Goal: Information Seeking & Learning: Check status

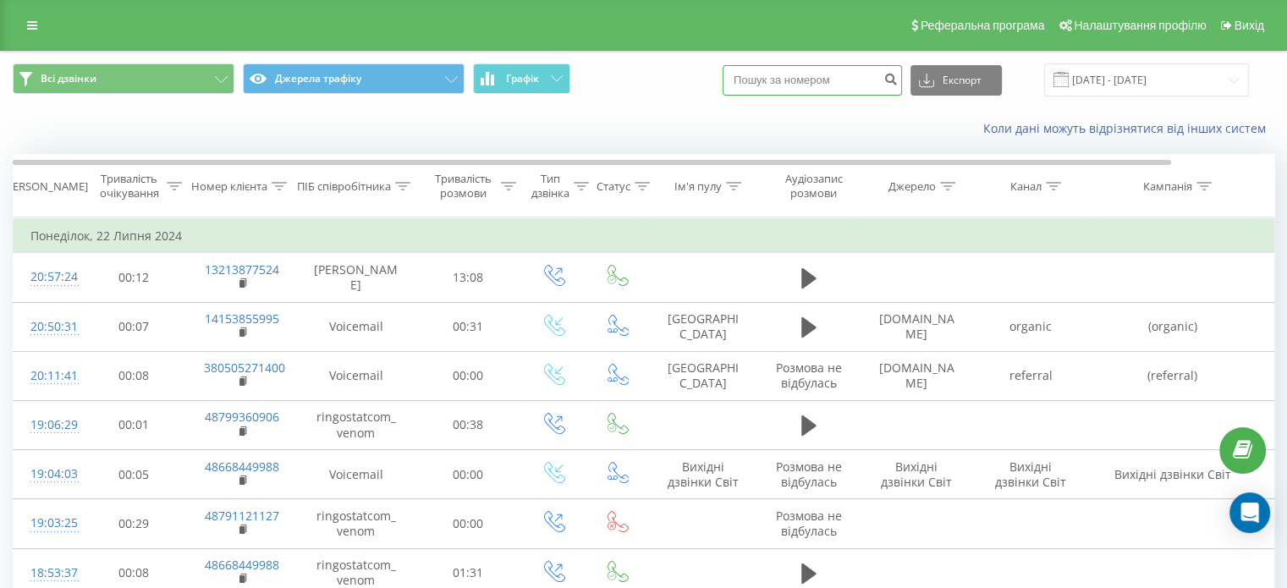
click at [797, 81] on input at bounding box center [812, 80] width 179 height 30
paste input "380675171137"
type input "380675171137"
click at [897, 85] on button "submit" at bounding box center [890, 80] width 23 height 30
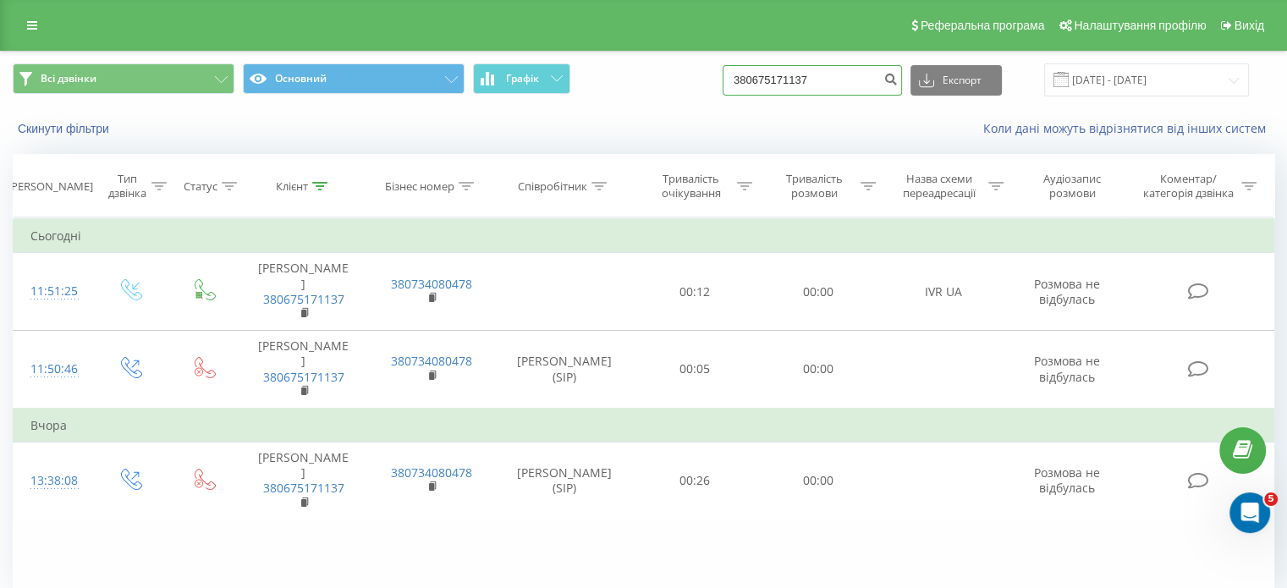
click at [792, 80] on input "380675171137" at bounding box center [812, 80] width 179 height 30
